Goal: Task Accomplishment & Management: Complete application form

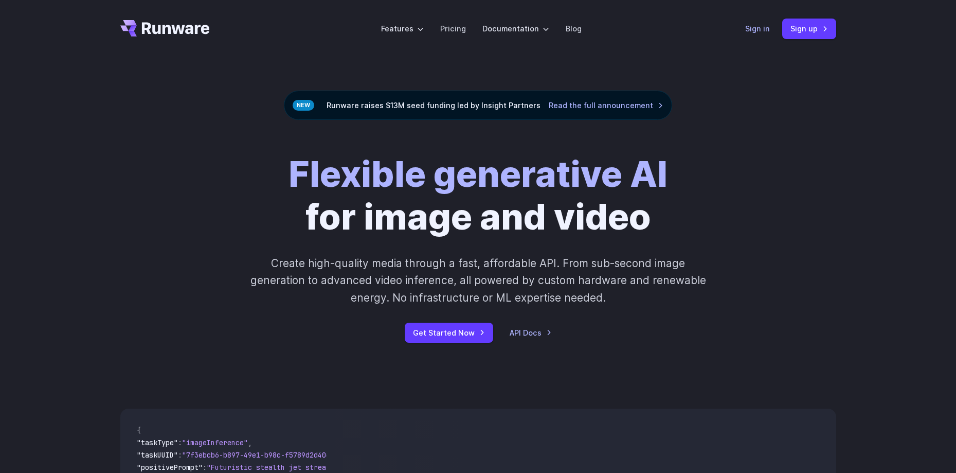
click at [765, 28] on link "Sign in" at bounding box center [757, 29] width 25 height 12
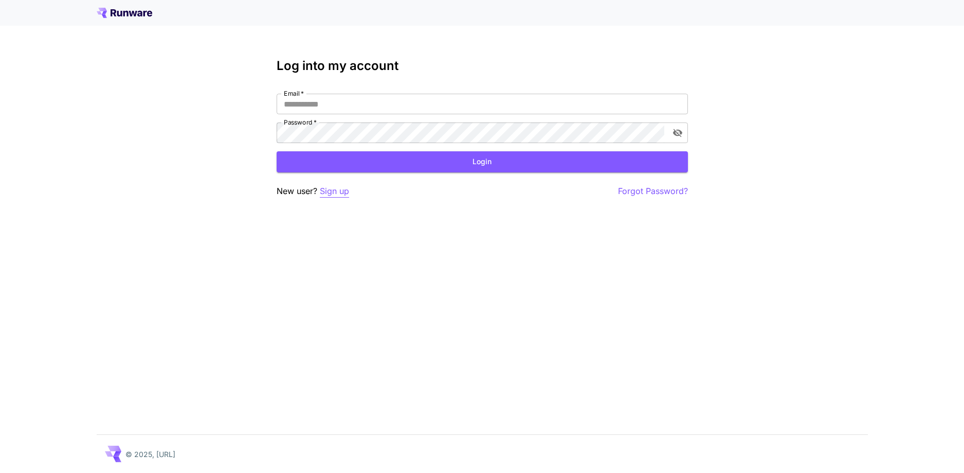
click at [333, 192] on p "Sign up" at bounding box center [334, 191] width 29 height 13
